Goal: Navigation & Orientation: Find specific page/section

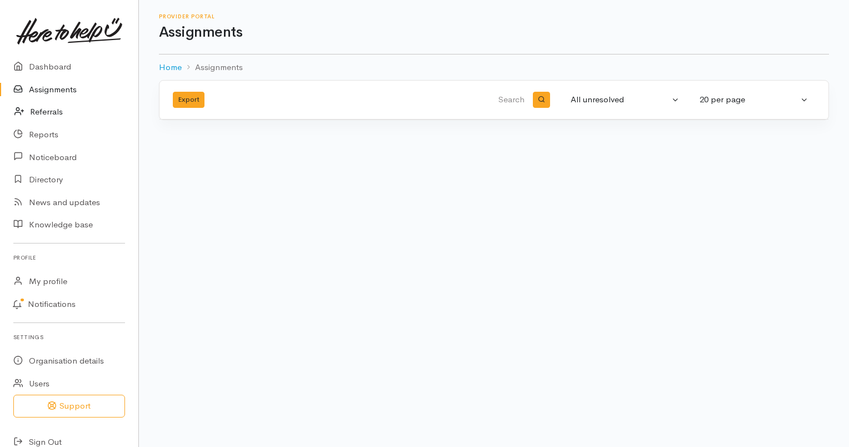
click at [55, 114] on link "Referrals" at bounding box center [69, 112] width 138 height 23
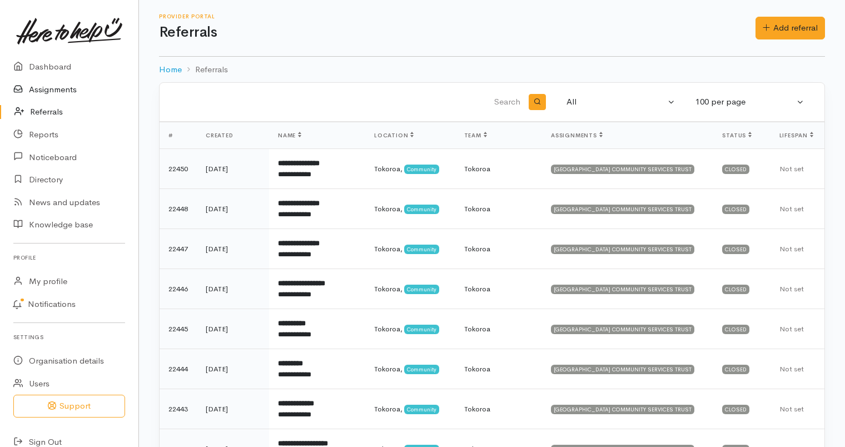
click at [67, 88] on link "Assignments" at bounding box center [69, 89] width 138 height 23
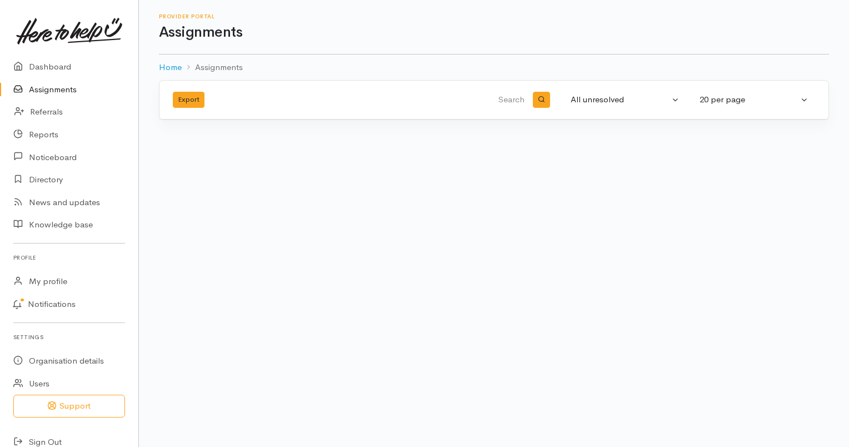
click at [352, 247] on body "Support Your 'Here to help u' liaison Your contact within the 'Here to help u' …" at bounding box center [424, 223] width 849 height 447
